Goal: Task Accomplishment & Management: Complete application form

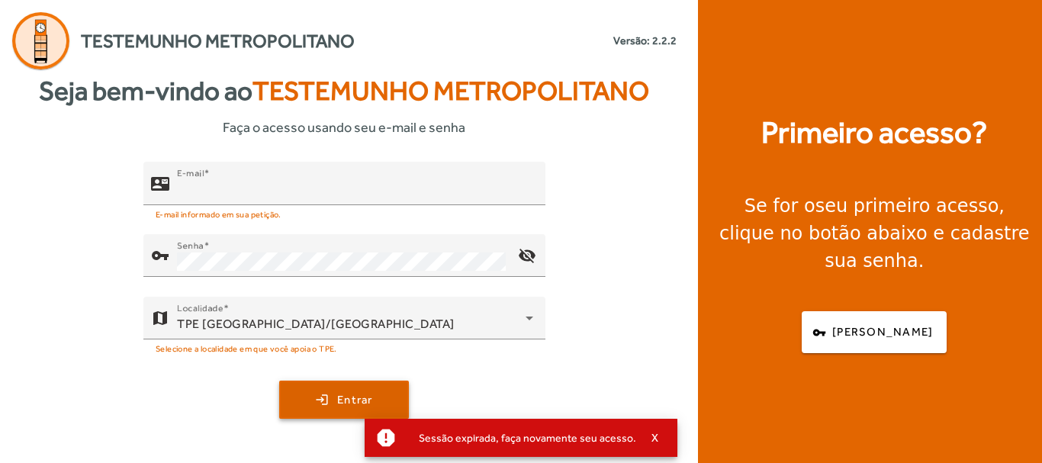
type input "**********"
click at [355, 384] on span "submit" at bounding box center [344, 399] width 127 height 37
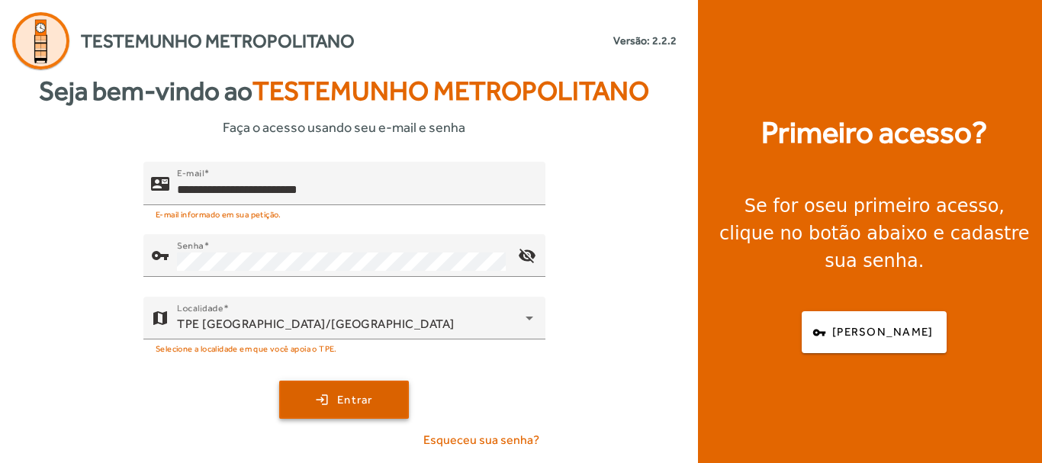
click at [342, 401] on span "Entrar" at bounding box center [355, 400] width 36 height 18
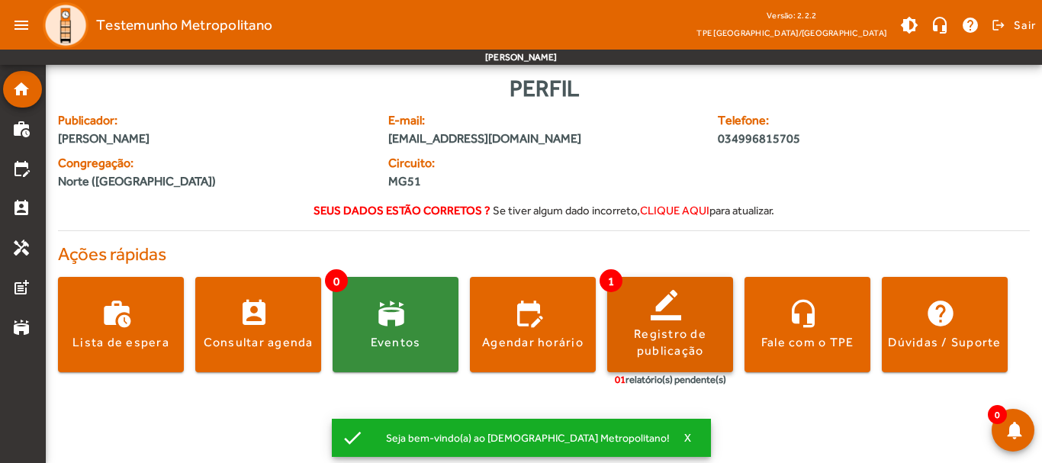
click at [662, 314] on span at bounding box center [670, 325] width 126 height 37
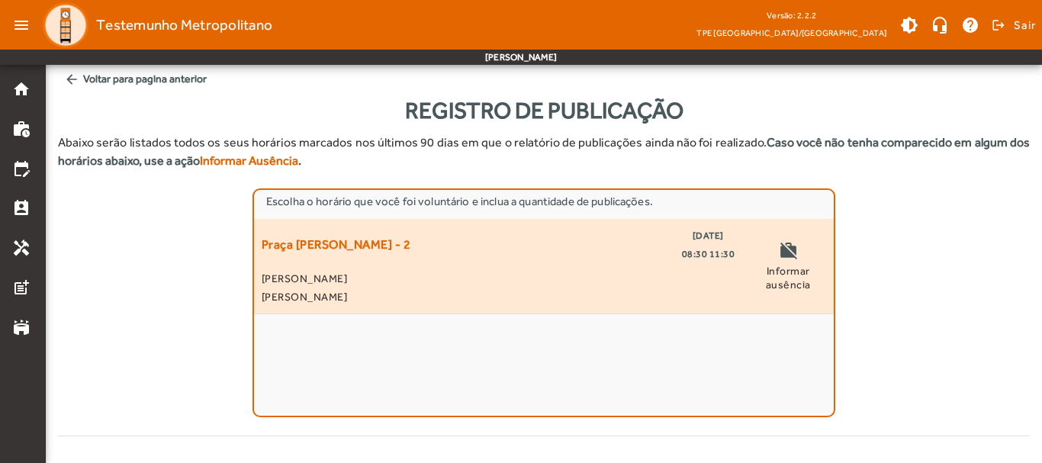
click at [598, 265] on div "Praça [PERSON_NAME] - 2 [DATE] 08:30 11:30 [PERSON_NAME] [PERSON_NAME]" at bounding box center [498, 265] width 473 height 79
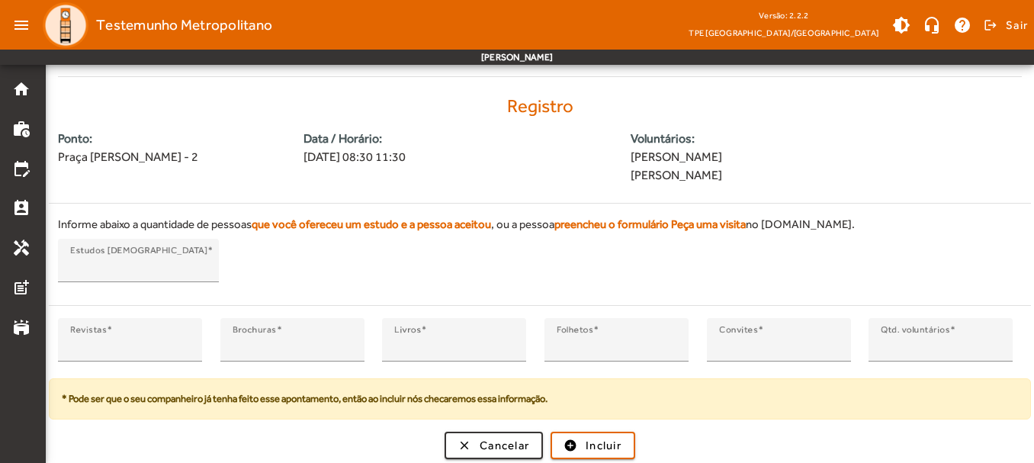
scroll to position [360, 0]
click at [349, 341] on input "*" at bounding box center [293, 345] width 120 height 18
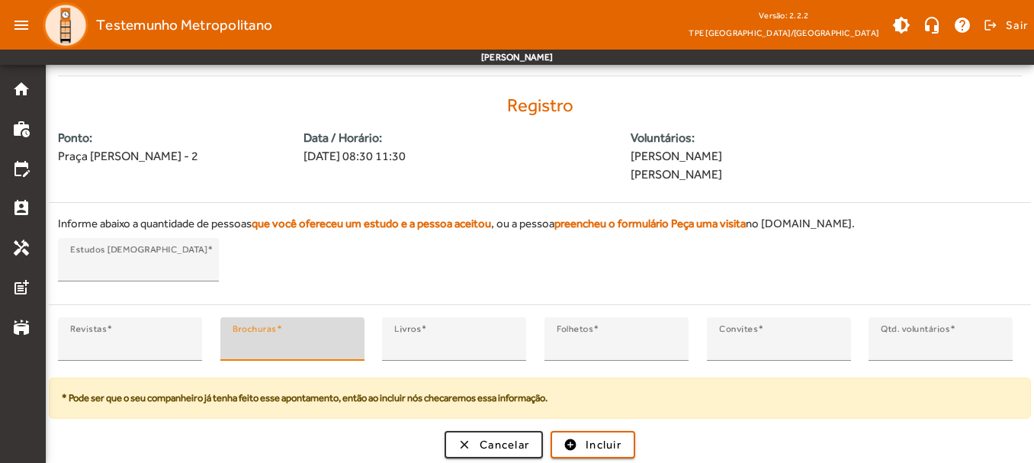
type input "*"
click at [347, 339] on input "*" at bounding box center [293, 345] width 120 height 18
click at [179, 339] on input "*" at bounding box center [130, 345] width 120 height 18
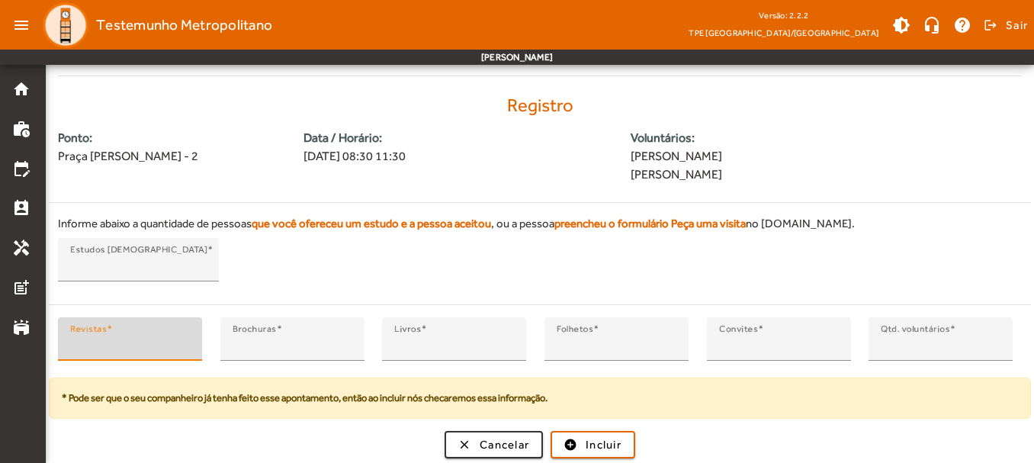
type input "*"
click at [182, 339] on input "*" at bounding box center [130, 345] width 120 height 18
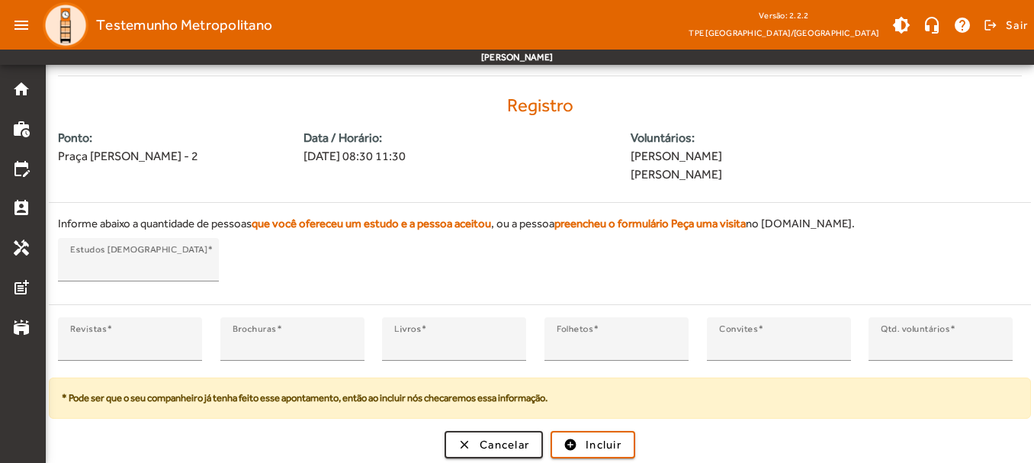
click at [317, 273] on div "Informe abaixo a quantidade de pessoas que você ofereceu um estudo e a pessoa a…" at bounding box center [540, 251] width 982 height 96
click at [583, 438] on span "submit" at bounding box center [593, 444] width 82 height 37
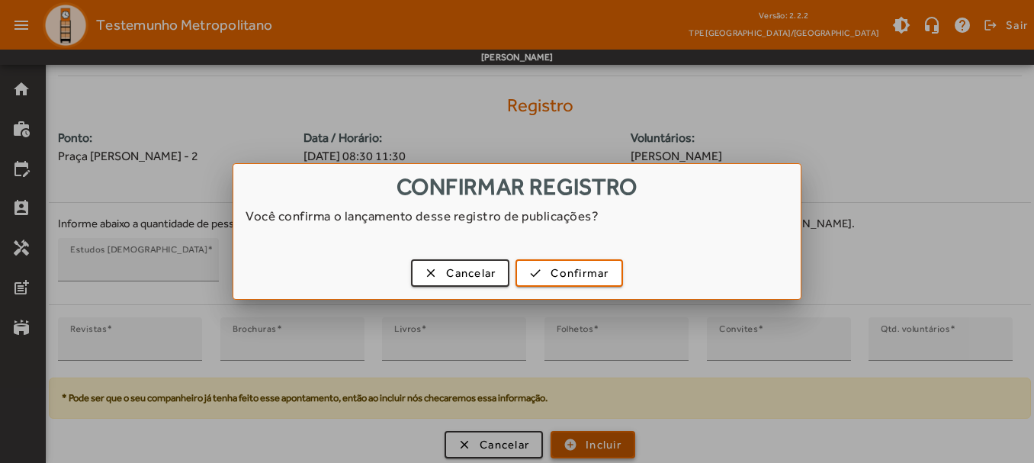
scroll to position [0, 0]
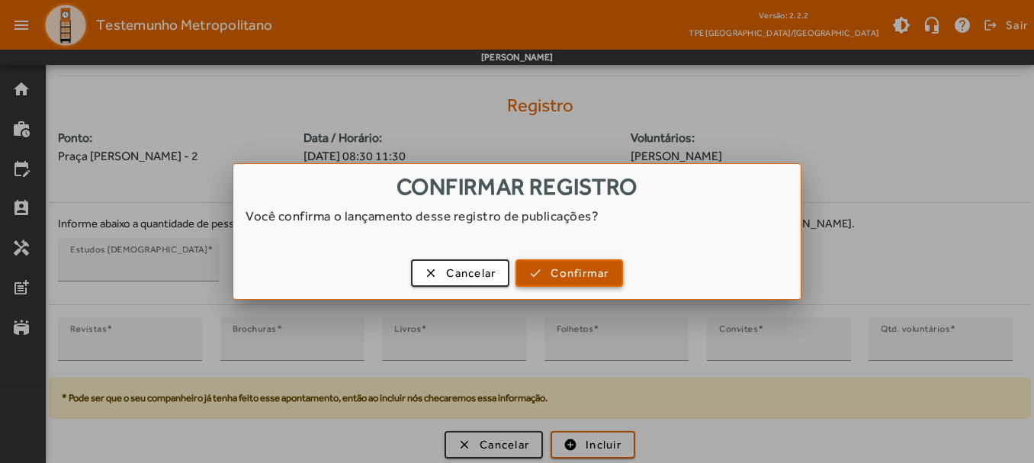
click at [570, 266] on span "Confirmar" at bounding box center [580, 274] width 58 height 18
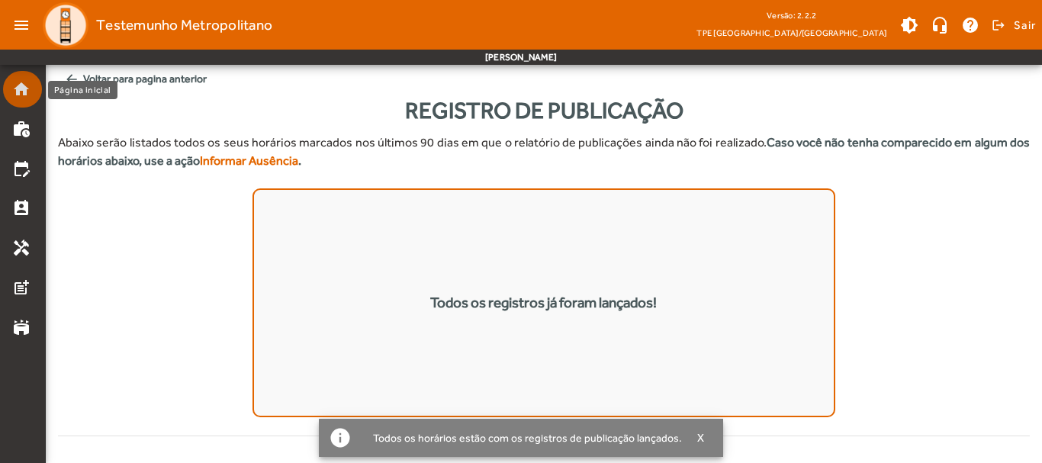
click at [23, 91] on mat-icon "home" at bounding box center [21, 89] width 18 height 18
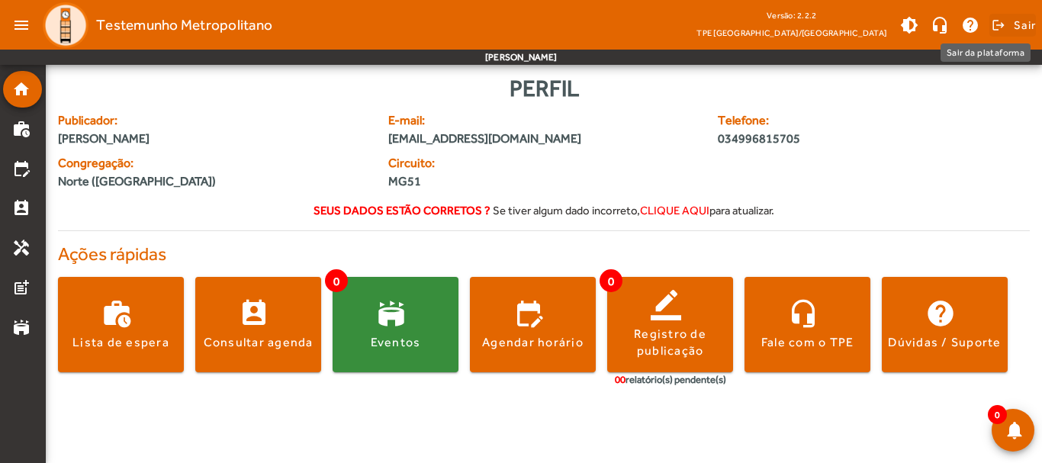
click at [1021, 28] on span "Sair" at bounding box center [1024, 25] width 22 height 24
